Goal: Use online tool/utility: Utilize a website feature to perform a specific function

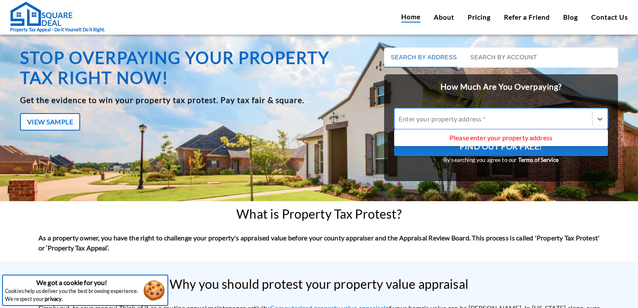
click at [499, 123] on div at bounding box center [493, 119] width 189 height 10
click at [400, 123] on input "Use Up and Down to choose options, press Enter to select the currently focused …" at bounding box center [399, 119] width 1 height 8
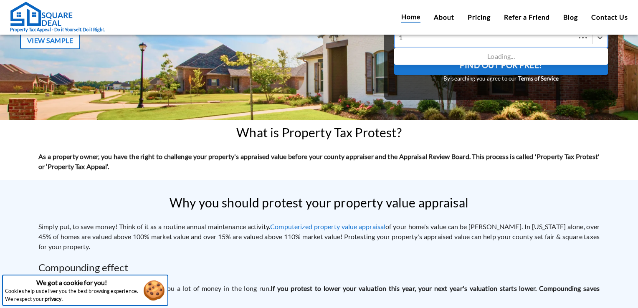
scroll to position [81, 0]
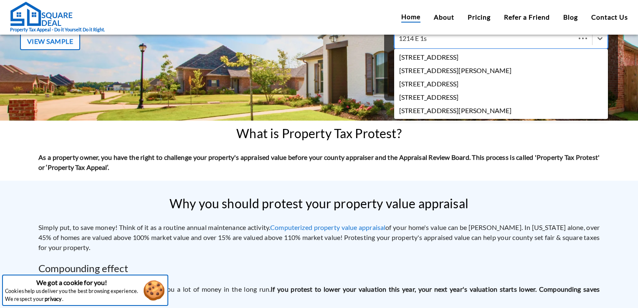
type input "1214 E 1st"
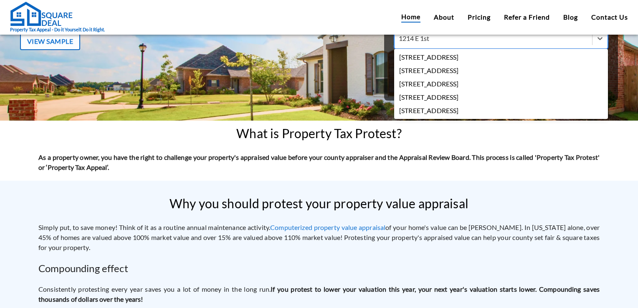
click at [489, 58] on div "[STREET_ADDRESS]" at bounding box center [501, 57] width 214 height 13
click at [432, 42] on input "1214 E 1st" at bounding box center [415, 38] width 33 height 8
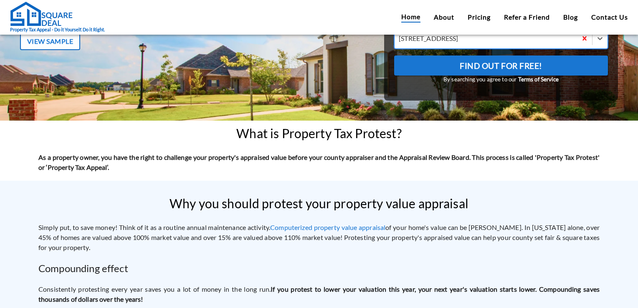
scroll to position [0, 0]
click at [498, 64] on span "Find Out For Free!" at bounding box center [501, 66] width 83 height 14
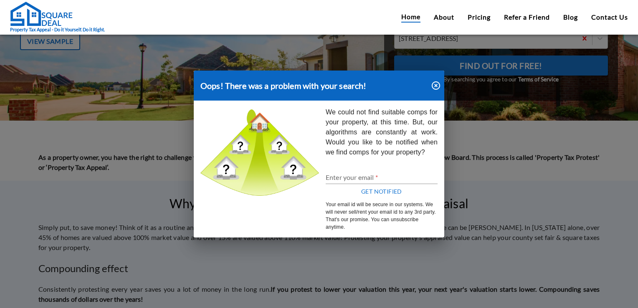
scroll to position [102, 0]
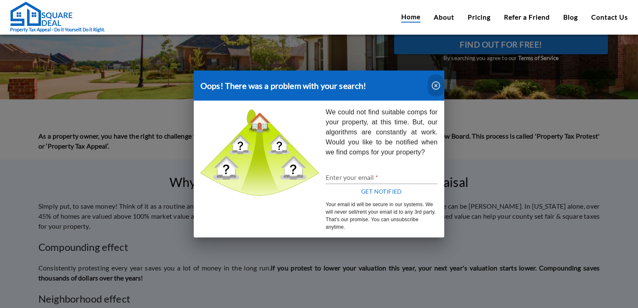
click at [438, 88] on icon "button" at bounding box center [436, 86] width 10 height 10
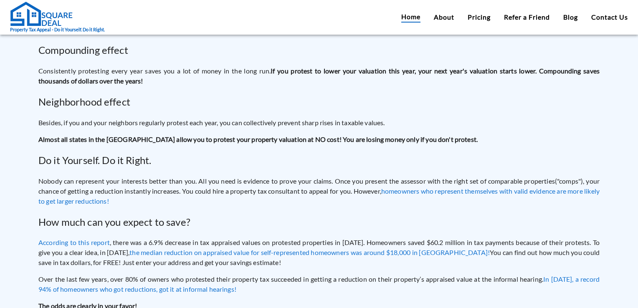
scroll to position [310, 0]
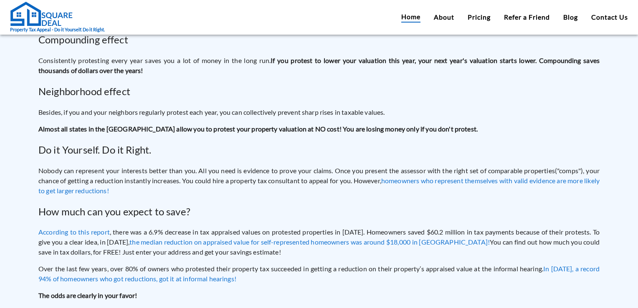
drag, startPoint x: 633, startPoint y: 73, endPoint x: 638, endPoint y: 59, distance: 14.7
click at [638, 59] on div "Search by Address Search by Account How Much Are You Overpaying? [STREET_ADDRES…" at bounding box center [319, 171] width 638 height 274
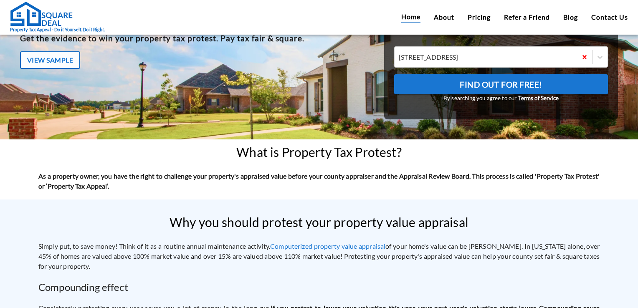
scroll to position [47, 0]
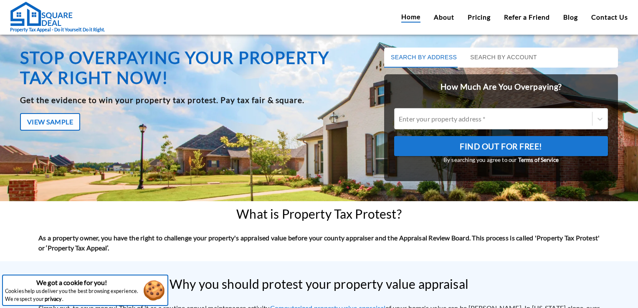
click at [450, 121] on div at bounding box center [493, 119] width 189 height 10
click at [400, 121] on input "Enter your property address *" at bounding box center [399, 119] width 1 height 8
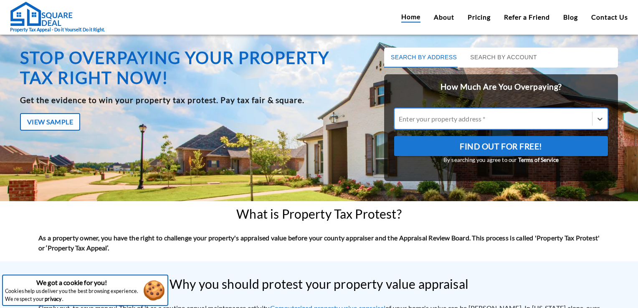
click at [450, 121] on div at bounding box center [493, 119] width 189 height 10
click at [400, 121] on input "Enter your property address *" at bounding box center [399, 119] width 1 height 8
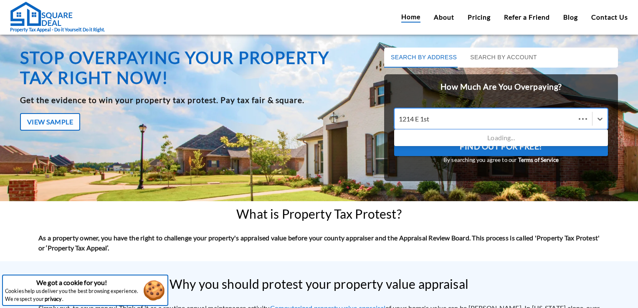
type input "1214 E 1st"
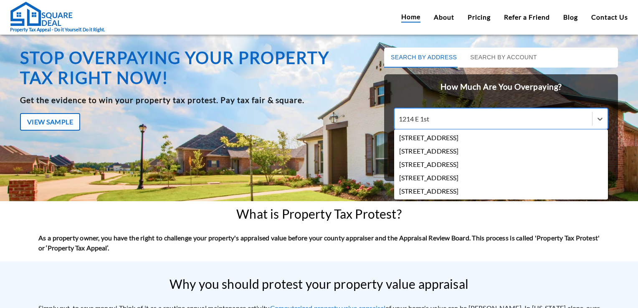
click at [476, 140] on div "[STREET_ADDRESS]" at bounding box center [501, 137] width 214 height 13
click at [433, 123] on input "1214 E 1st" at bounding box center [416, 119] width 34 height 8
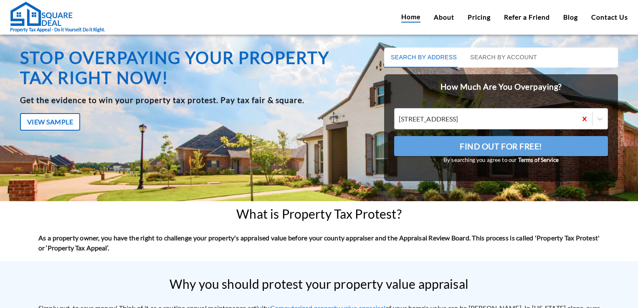
click at [483, 151] on span "Find Out For Free!" at bounding box center [501, 147] width 83 height 14
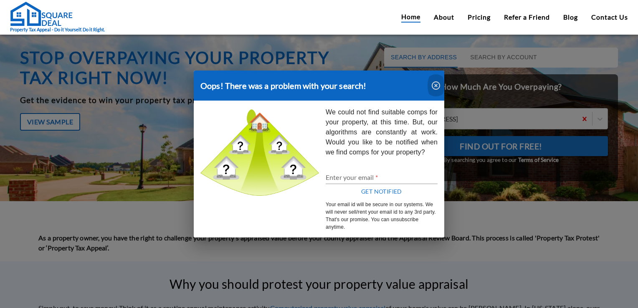
click at [435, 89] on icon "button" at bounding box center [436, 86] width 10 height 10
